Goal: Information Seeking & Learning: Learn about a topic

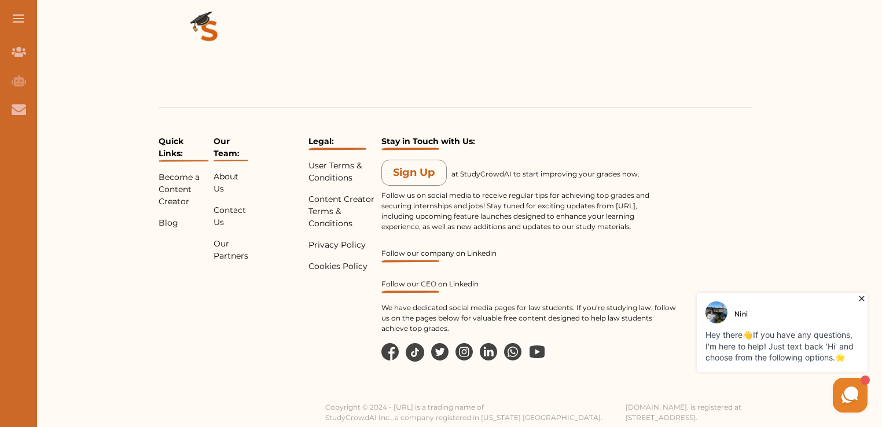
scroll to position [1609, 0]
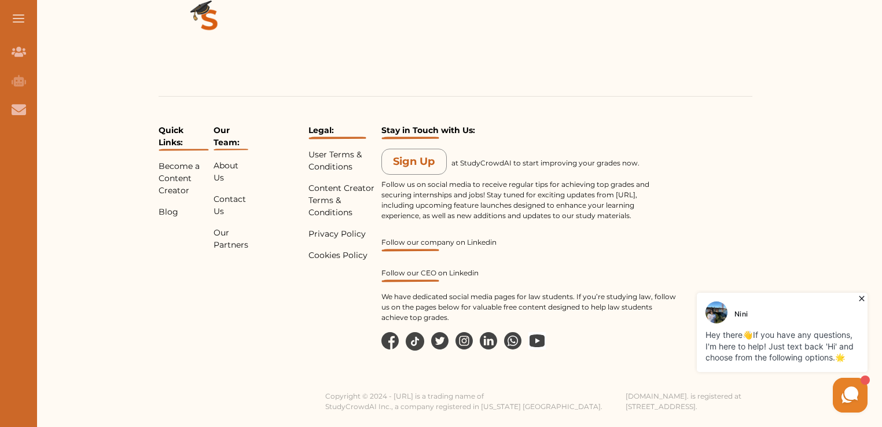
click at [859, 298] on icon at bounding box center [862, 299] width 12 height 12
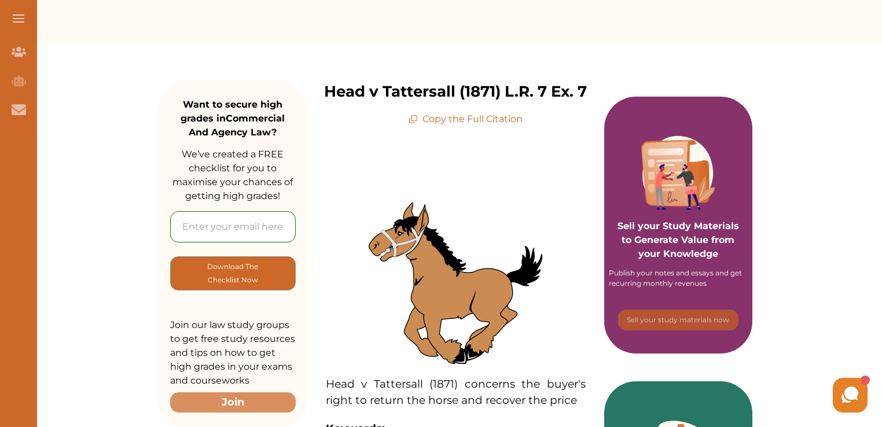
scroll to position [0, 0]
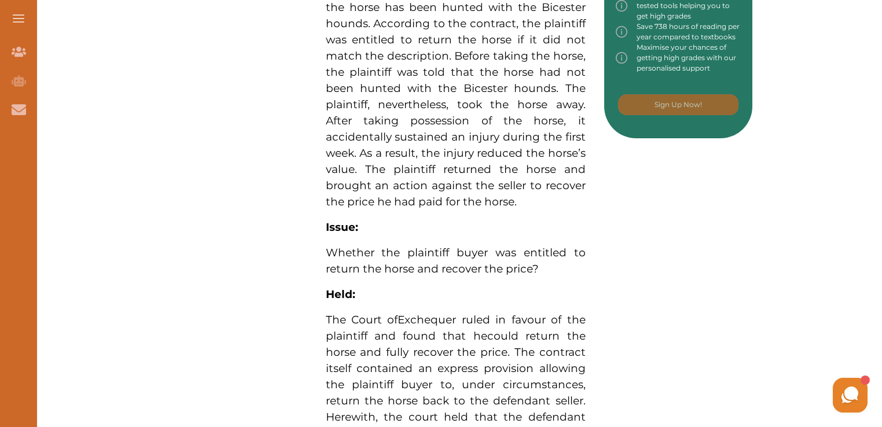
scroll to position [668, 0]
